Goal: Manage account settings

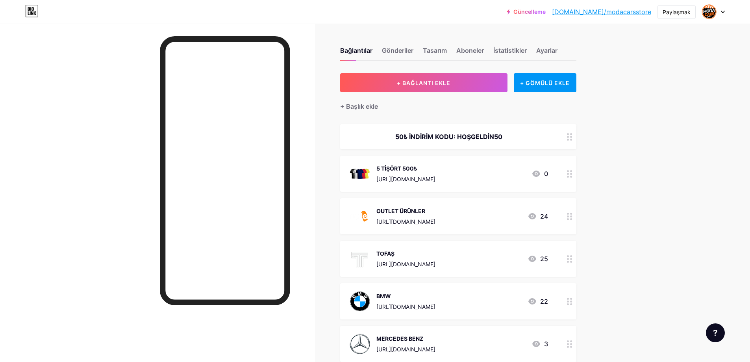
click at [720, 12] on div at bounding box center [713, 12] width 23 height 14
click at [663, 111] on li "Çıkış yap" at bounding box center [676, 110] width 98 height 21
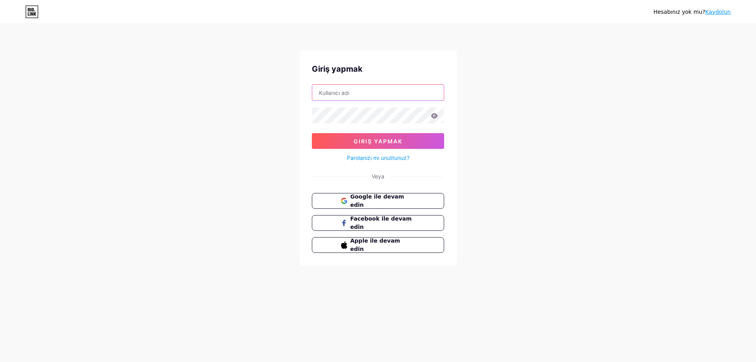
click at [394, 93] on input "text" at bounding box center [378, 93] width 132 height 16
click at [392, 202] on font "Google ile devam edin" at bounding box center [377, 200] width 55 height 15
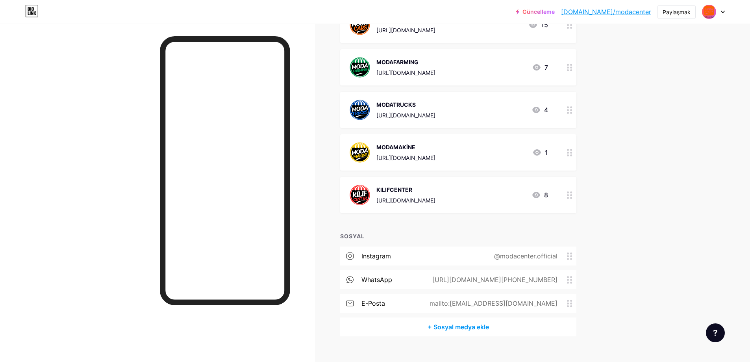
scroll to position [173, 0]
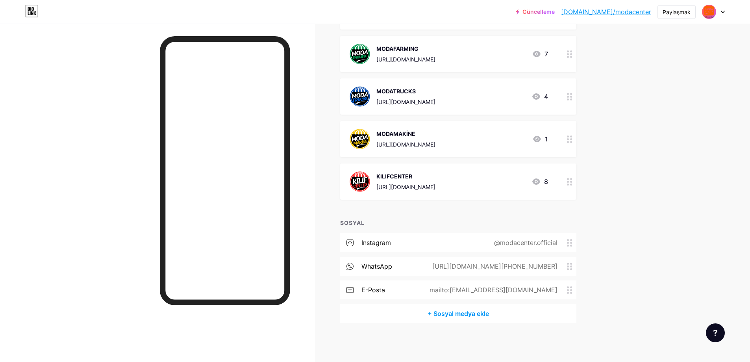
click at [523, 243] on font "@modacenter.official" at bounding box center [525, 243] width 63 height 8
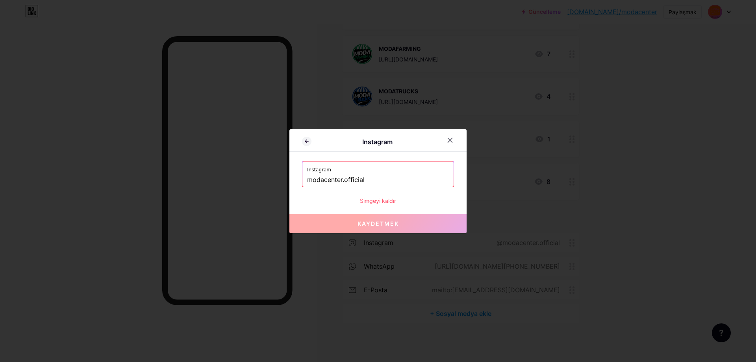
click at [398, 180] on input "modacenter.official" at bounding box center [378, 179] width 142 height 13
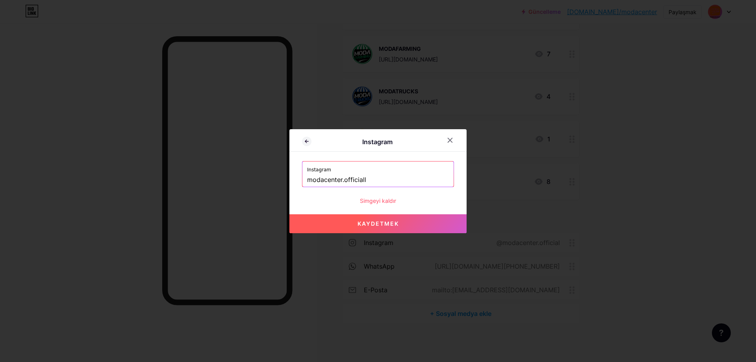
click at [388, 223] on font "Kaydetmek" at bounding box center [378, 223] width 41 height 7
type input "https://instagram.com/modacenter.officiall"
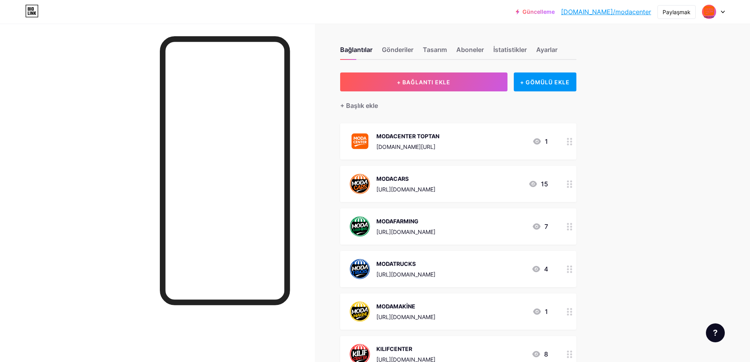
scroll to position [0, 0]
